Goal: Task Accomplishment & Management: Use online tool/utility

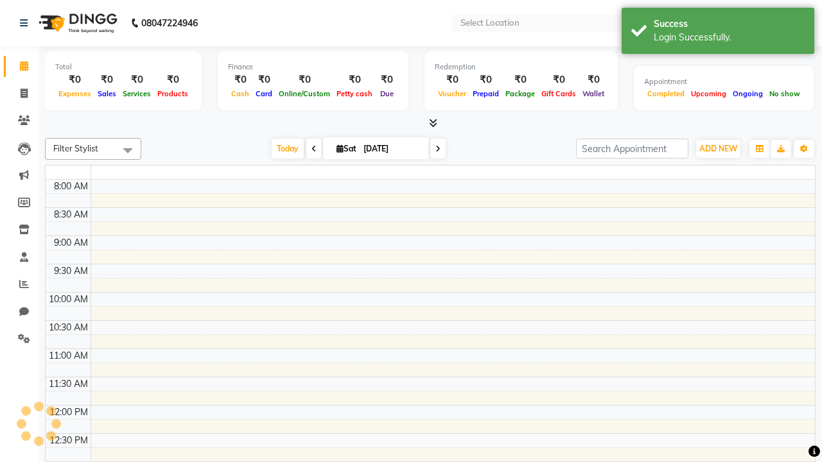
select select "en"
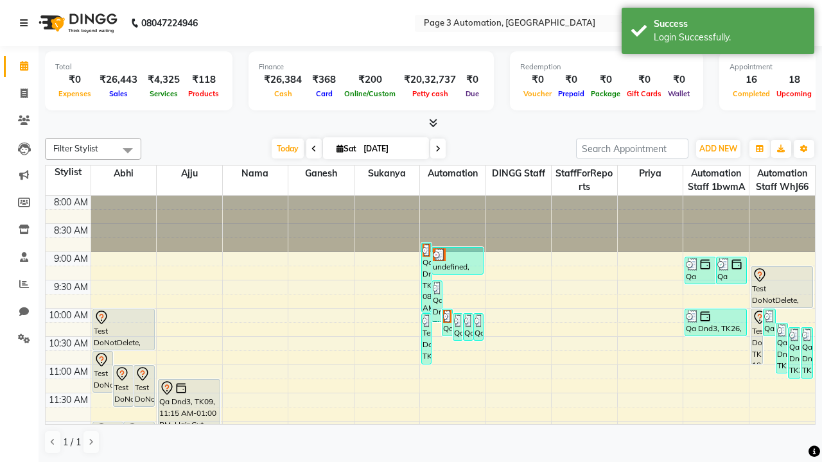
click at [26, 23] on icon at bounding box center [24, 23] width 8 height 9
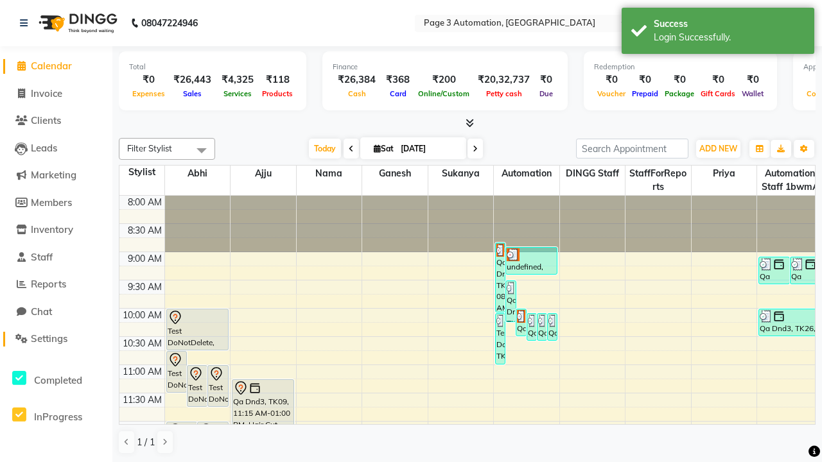
click at [56, 339] on span "Settings" at bounding box center [49, 339] width 37 height 12
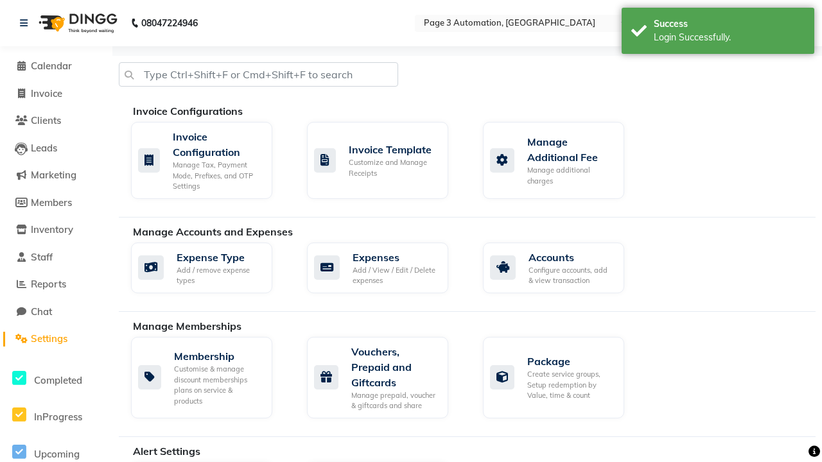
select select "2: 15"
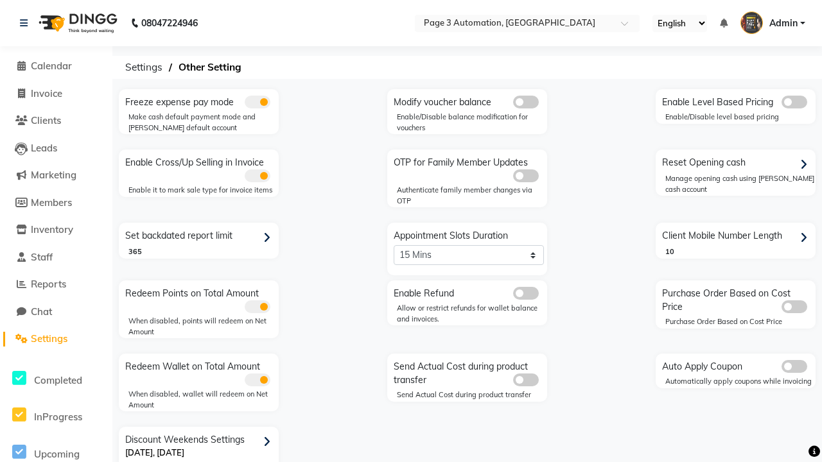
scroll to position [27, 0]
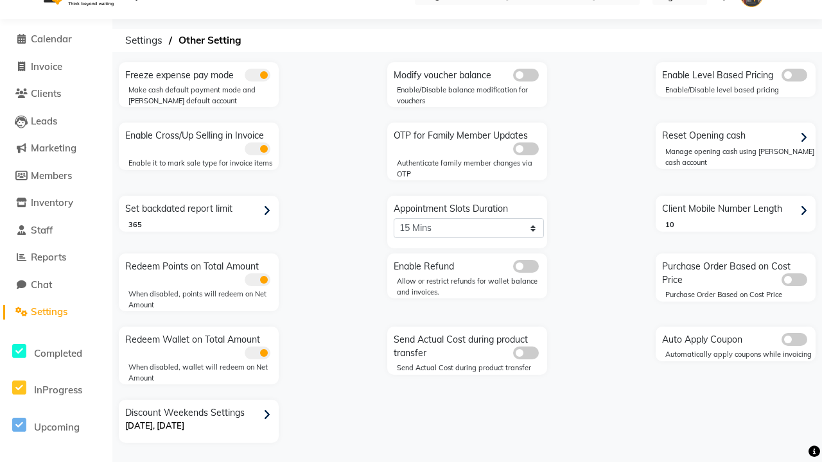
click at [525, 266] on span at bounding box center [526, 266] width 26 height 13
click at [513, 268] on input "checkbox" at bounding box center [513, 268] width 0 height 0
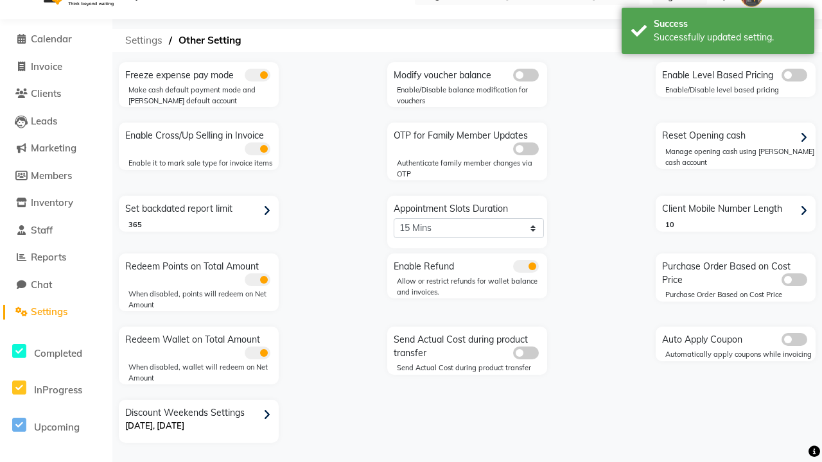
click at [144, 40] on span "Settings" at bounding box center [144, 40] width 50 height 23
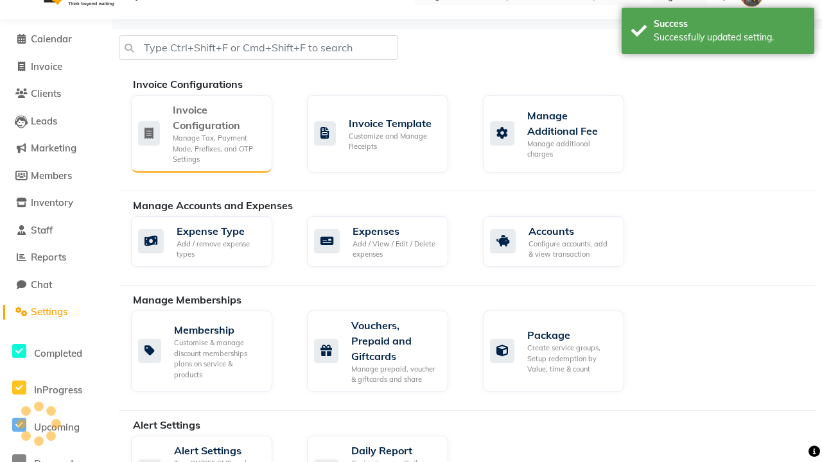
click at [201, 133] on div "Manage Tax, Payment Mode, Prefixes, and OTP Settings" at bounding box center [217, 149] width 89 height 32
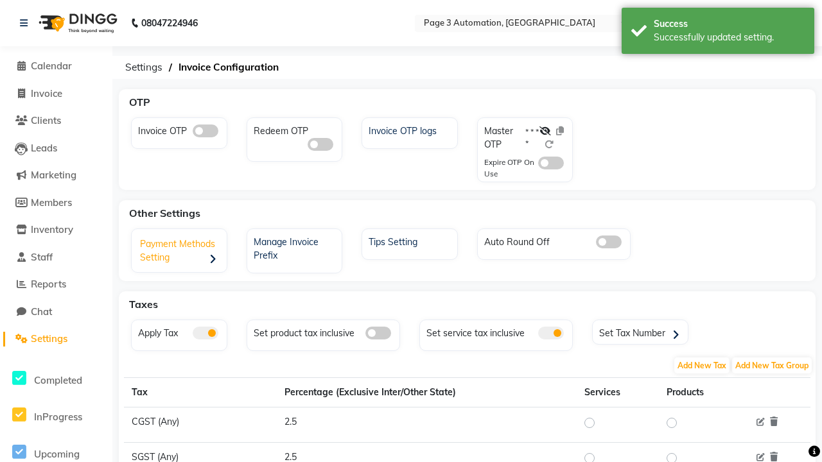
click at [180, 252] on div "Payment Methods Setting" at bounding box center [181, 252] width 92 height 40
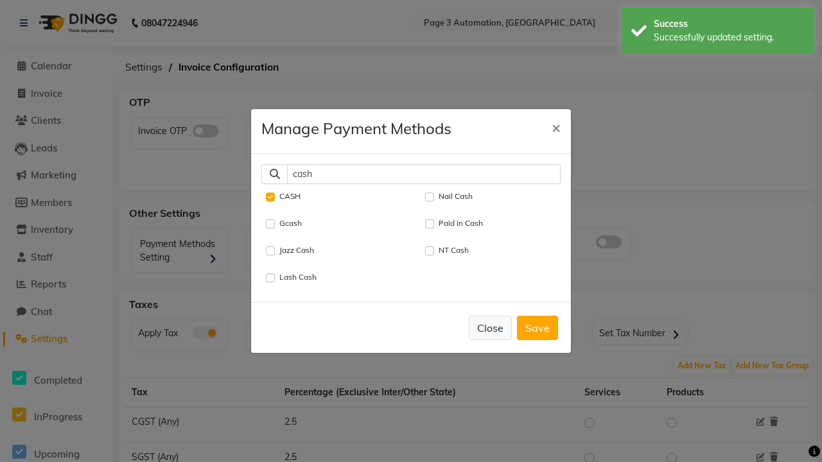
type input "cash"
click at [490, 327] on button "Close" at bounding box center [490, 328] width 43 height 24
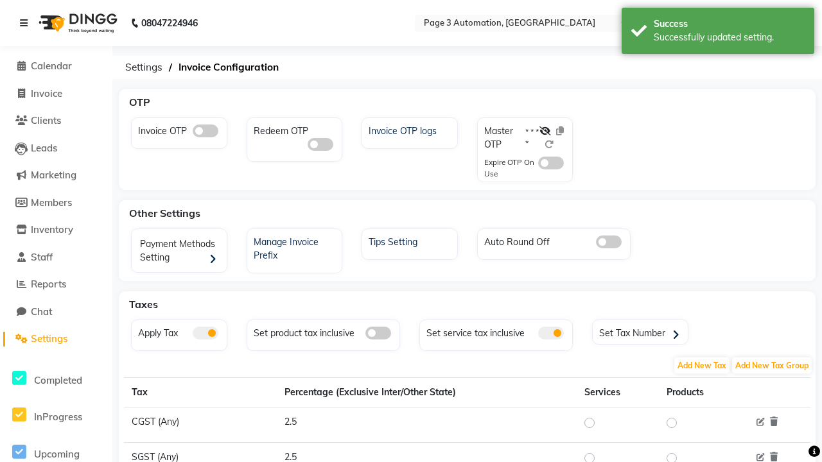
click at [26, 23] on icon at bounding box center [24, 23] width 8 height 9
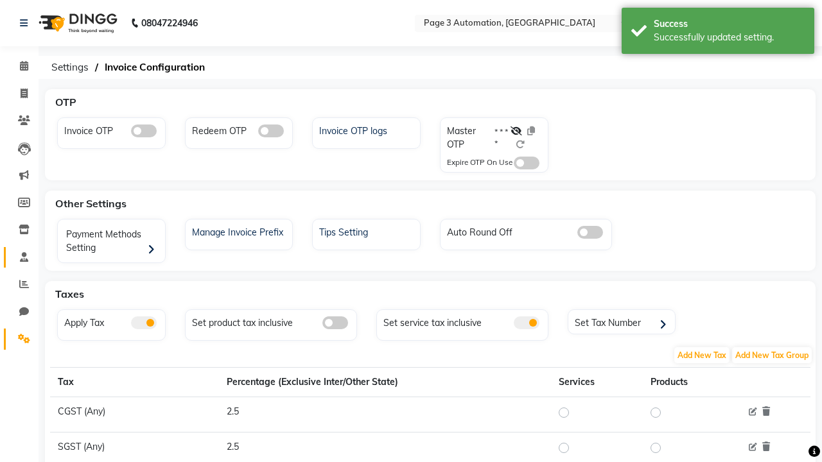
click at [19, 257] on span at bounding box center [24, 257] width 22 height 15
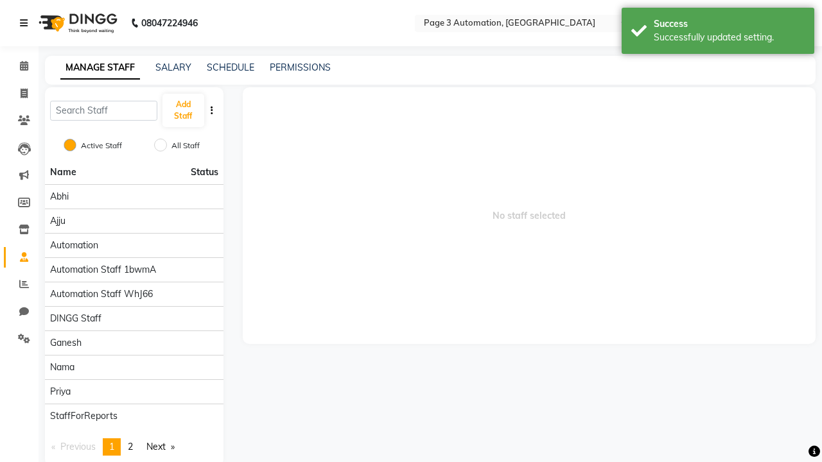
click at [26, 23] on icon at bounding box center [24, 23] width 8 height 9
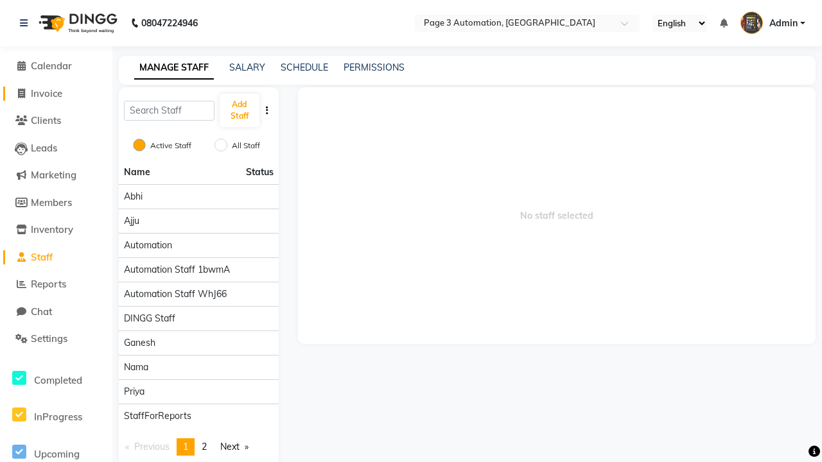
click at [56, 93] on span "Invoice" at bounding box center [46, 93] width 31 height 12
select select "2774"
select select "service"
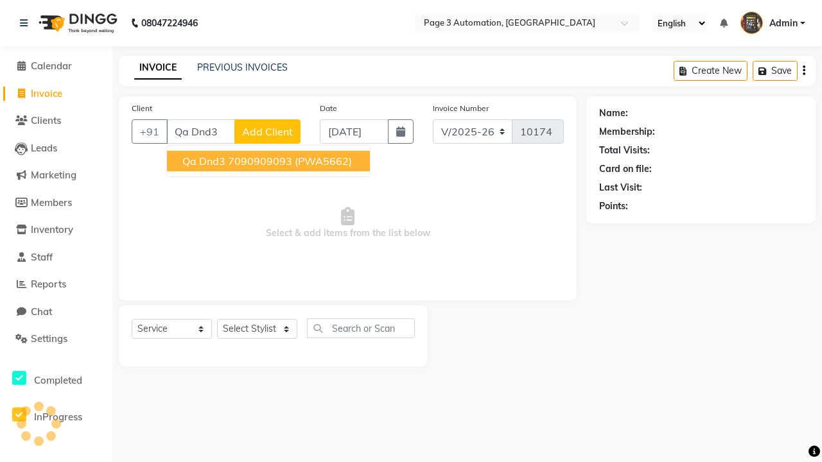
click at [270, 161] on ngb-highlight "7090909093" at bounding box center [260, 161] width 64 height 13
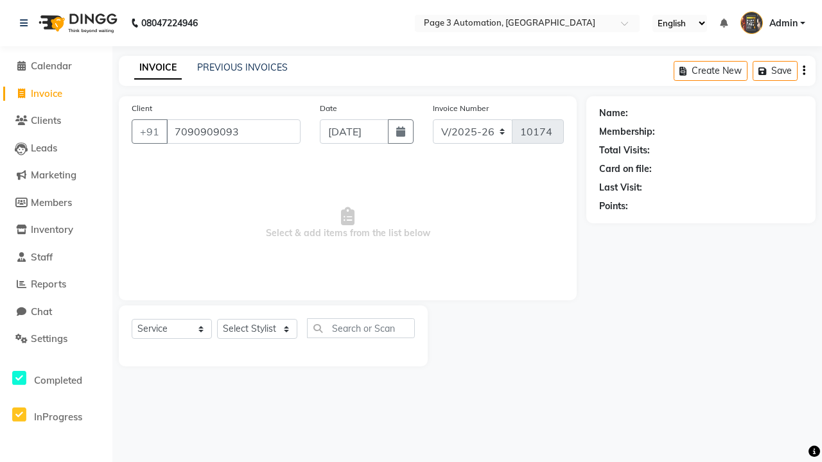
type input "7090909093"
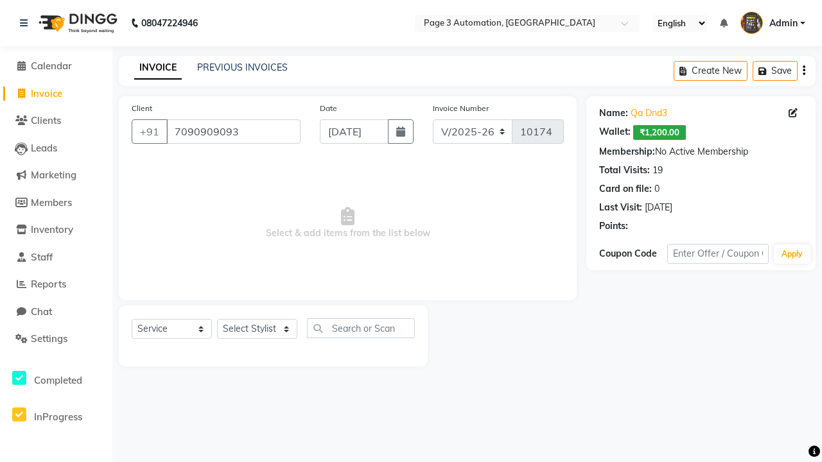
select select "93067"
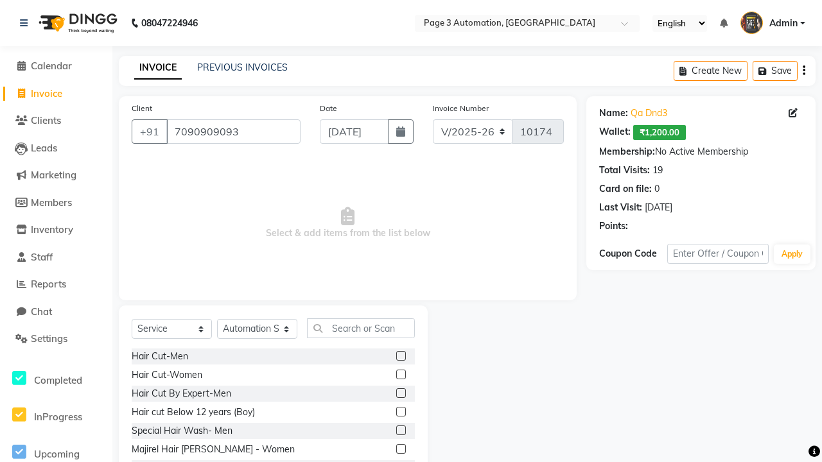
click at [400, 431] on label at bounding box center [401, 431] width 10 height 10
click at [400, 431] on input "checkbox" at bounding box center [400, 431] width 8 height 8
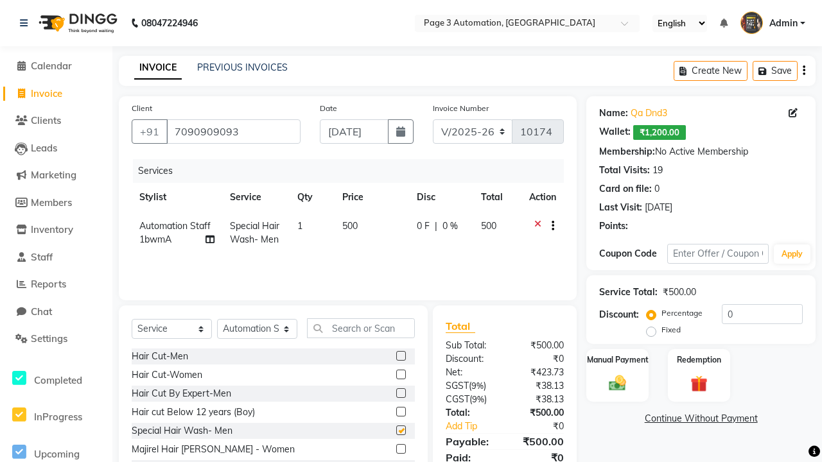
checkbox input "false"
click at [617, 360] on label "Manual Payment" at bounding box center [618, 359] width 64 height 12
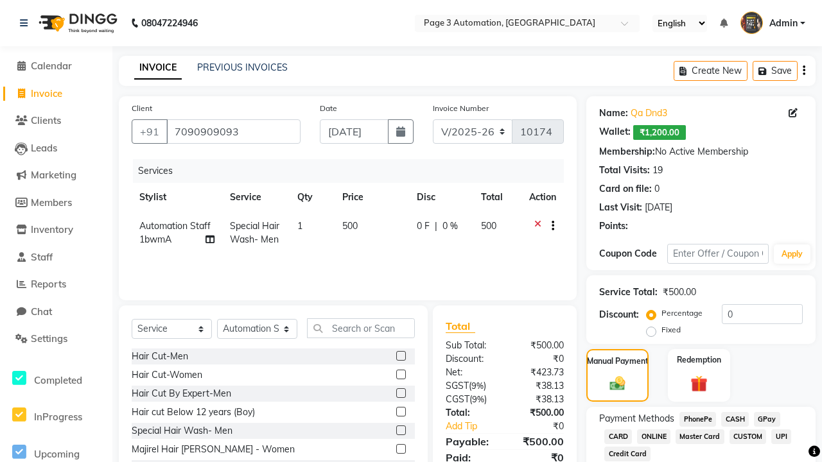
click at [734, 419] on span "CASH" at bounding box center [735, 419] width 28 height 15
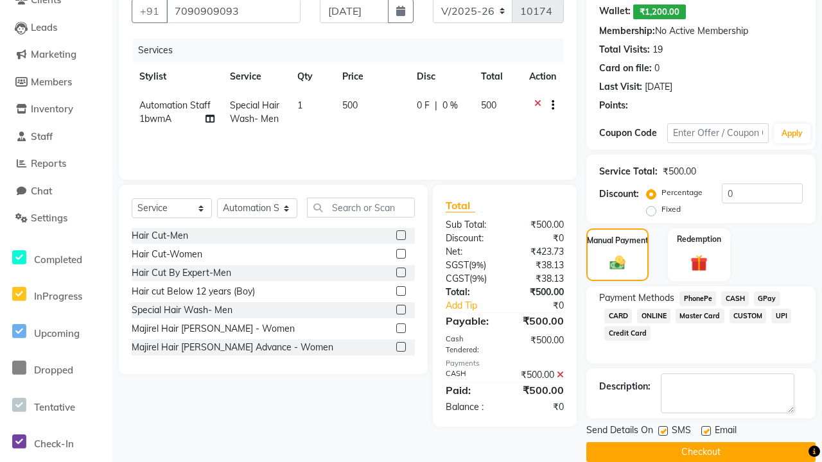
click at [663, 431] on label at bounding box center [663, 431] width 10 height 10
click at [663, 431] on input "checkbox" at bounding box center [662, 432] width 8 height 8
checkbox input "false"
click at [706, 431] on label at bounding box center [706, 431] width 10 height 10
click at [706, 431] on input "checkbox" at bounding box center [705, 432] width 8 height 8
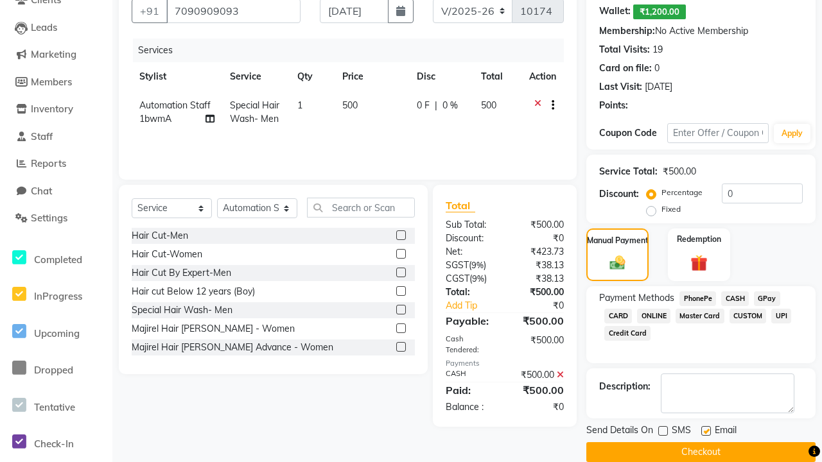
checkbox input "false"
click at [700, 452] on button "Checkout" at bounding box center [700, 452] width 229 height 20
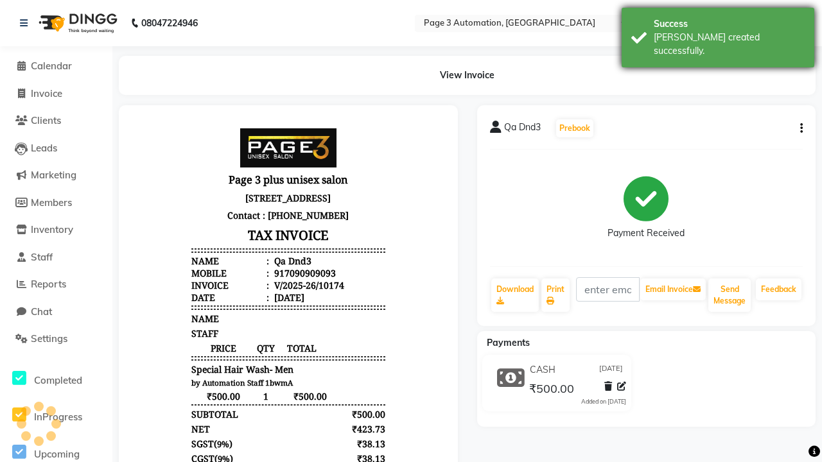
click at [718, 33] on div "[PERSON_NAME] created successfully." at bounding box center [729, 44] width 151 height 27
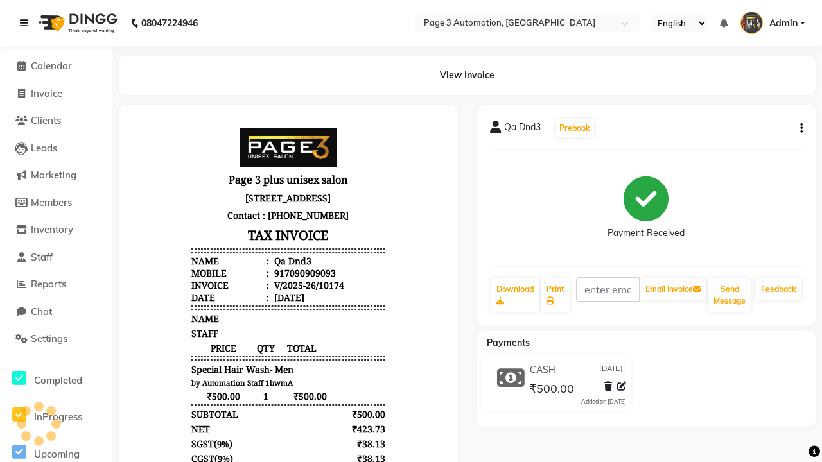
click at [26, 23] on icon at bounding box center [24, 23] width 8 height 9
